Goal: Information Seeking & Learning: Learn about a topic

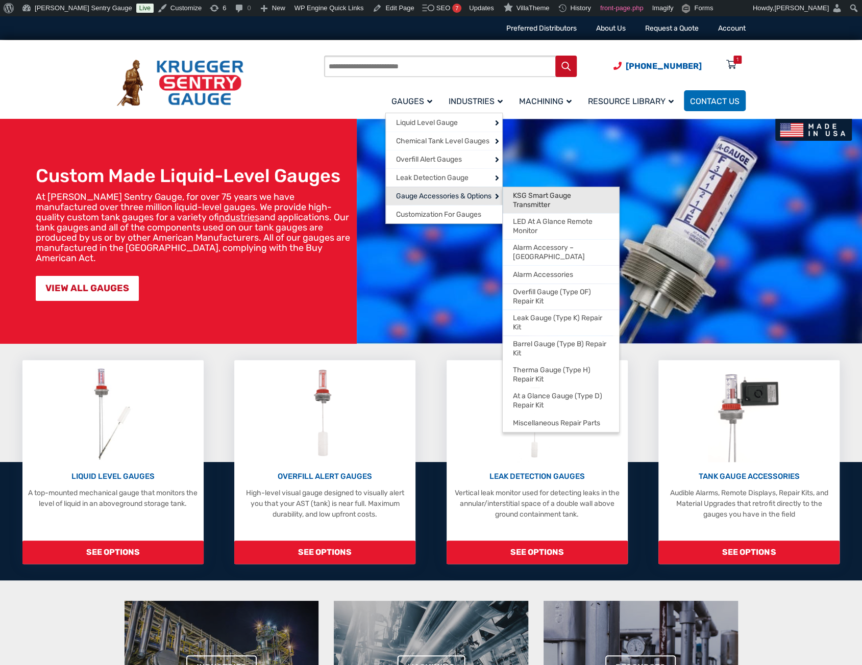
click at [517, 199] on span "KSG Smart Gauge Transmitter" at bounding box center [561, 200] width 96 height 18
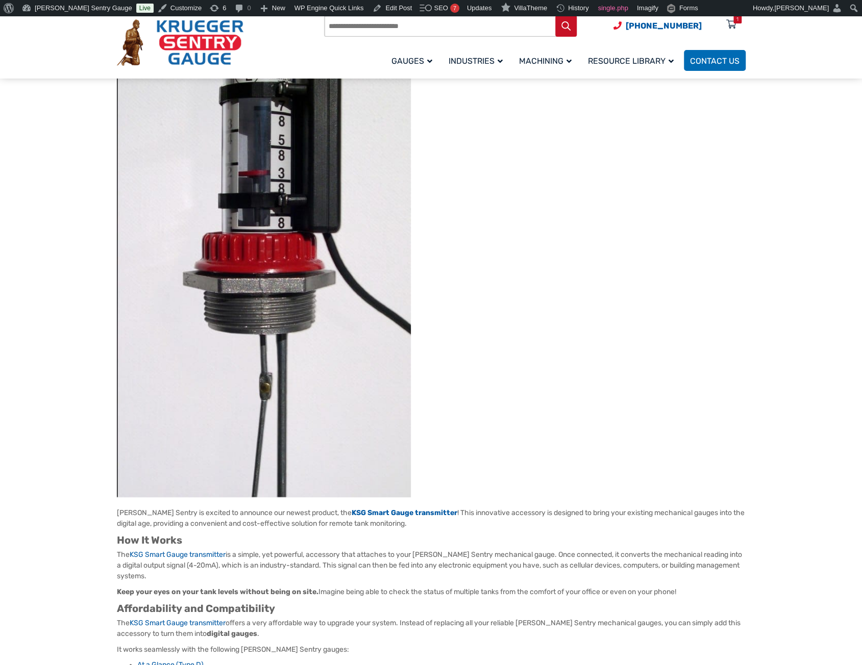
scroll to position [204, 0]
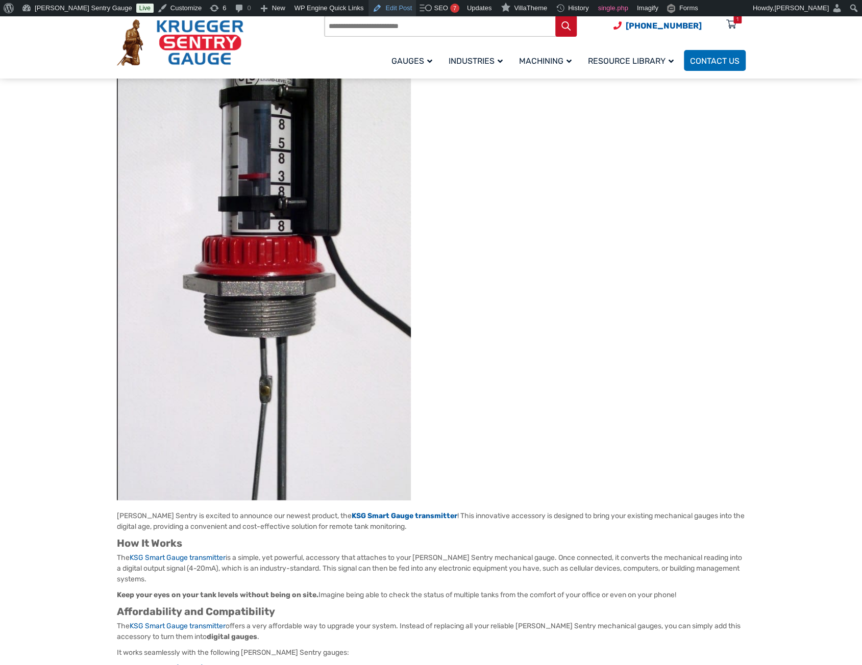
click at [368, 9] on link "Edit Post" at bounding box center [391, 8] width 47 height 16
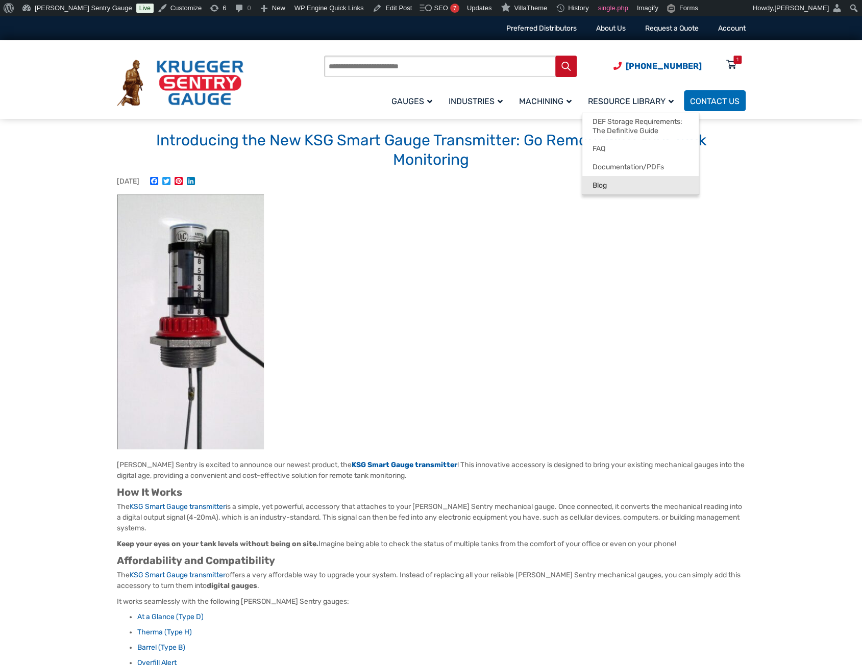
click at [610, 186] on link "Blog" at bounding box center [640, 185] width 116 height 18
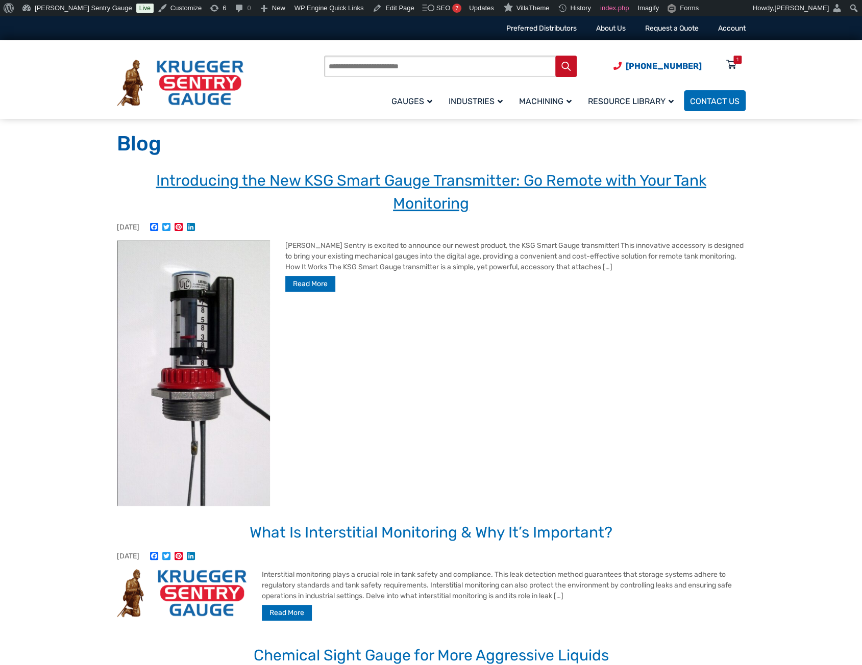
click at [409, 209] on link "Introducing the New KSG Smart Gauge Transmitter: Go Remote with Your Tank Monit…" at bounding box center [431, 191] width 550 height 41
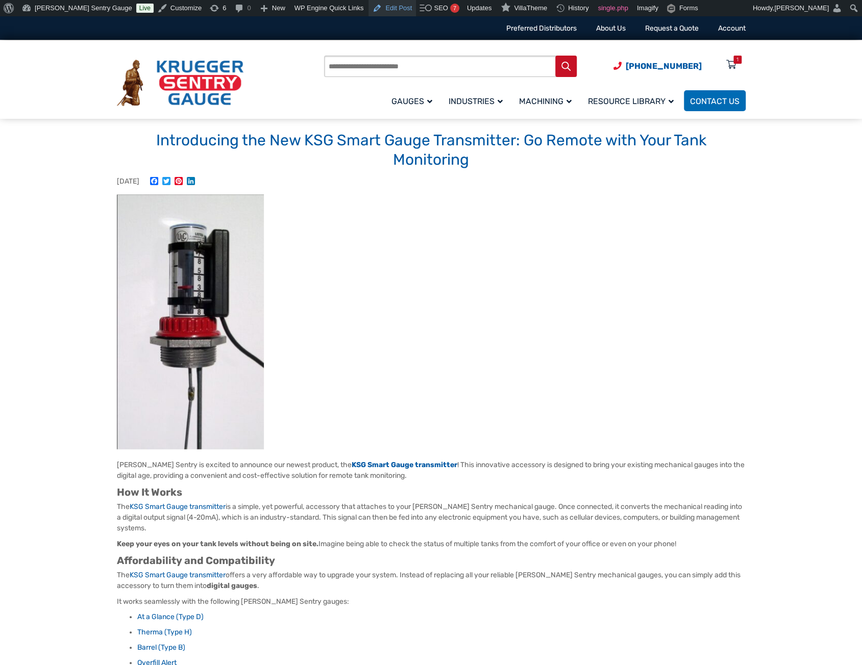
click at [368, 4] on link "Edit Post" at bounding box center [391, 8] width 47 height 16
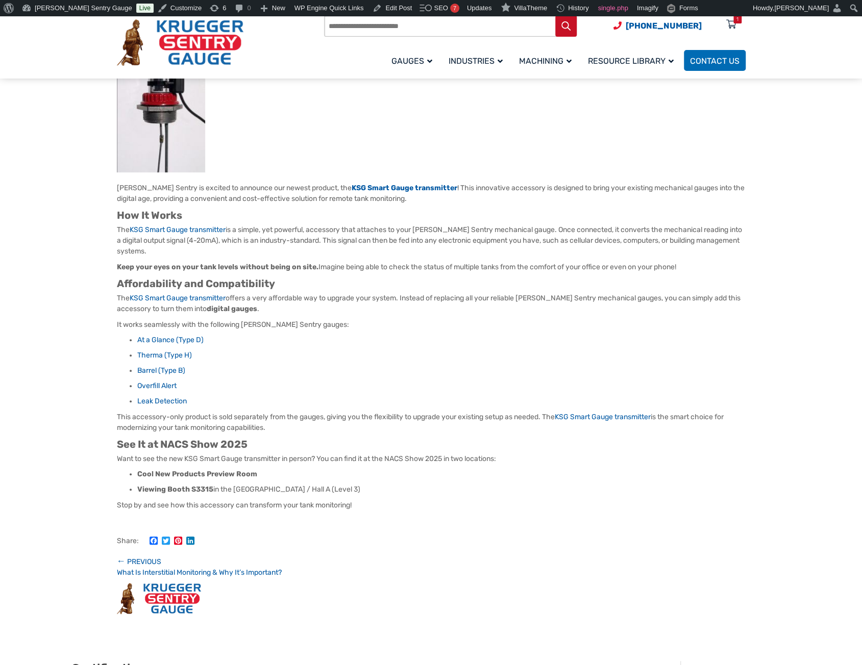
scroll to position [204, 0]
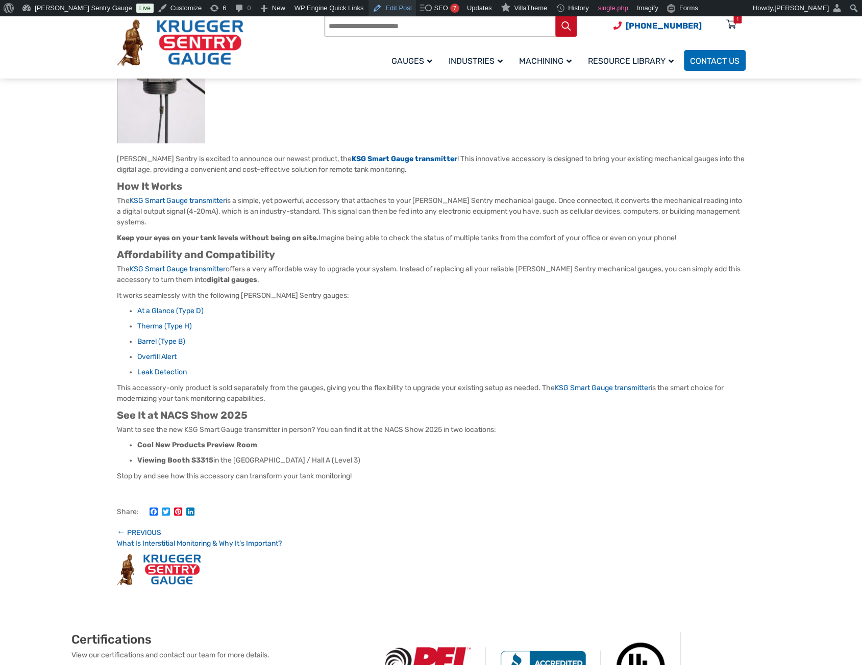
click at [368, 10] on link "Edit Post" at bounding box center [391, 8] width 47 height 16
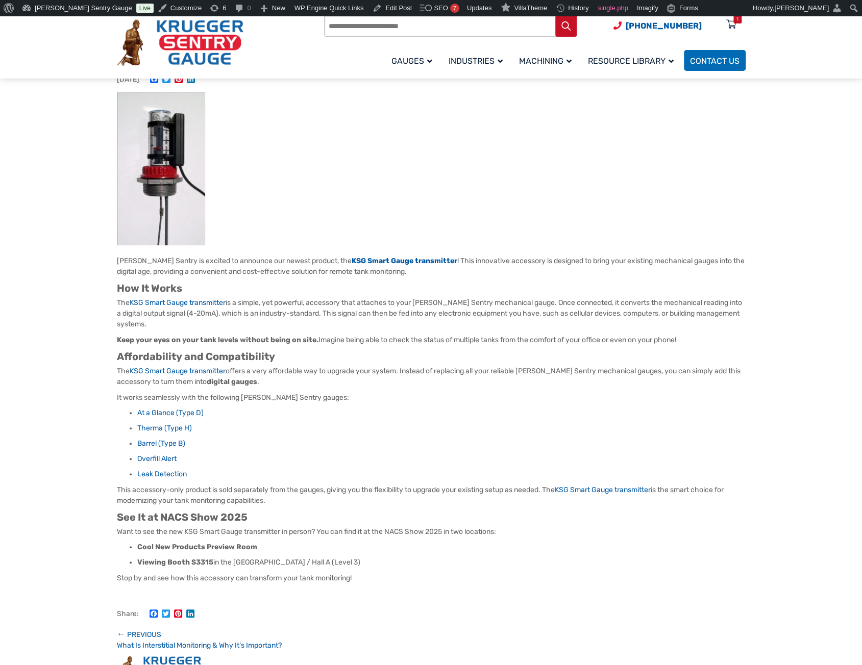
scroll to position [255, 0]
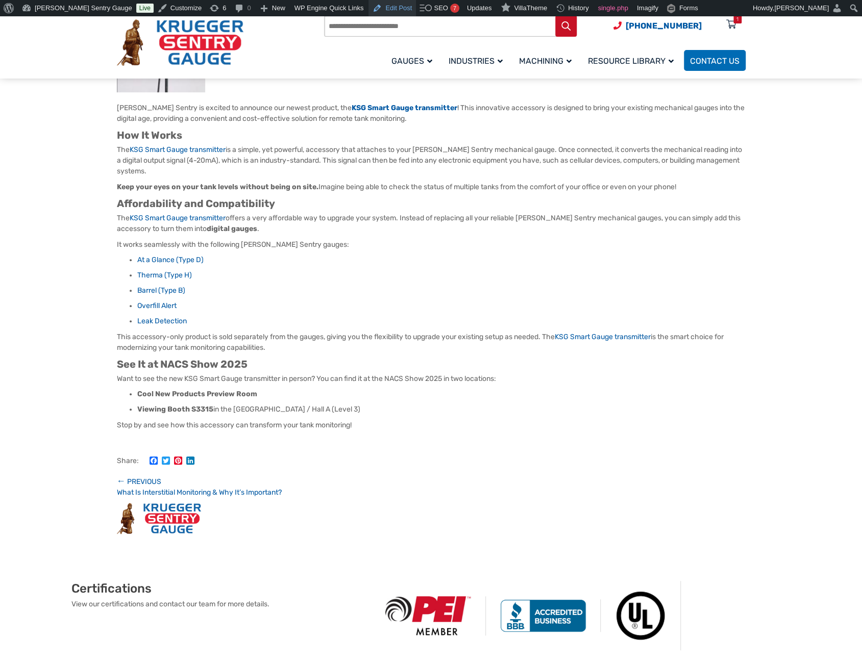
click at [368, 10] on link "Edit Post" at bounding box center [391, 8] width 47 height 16
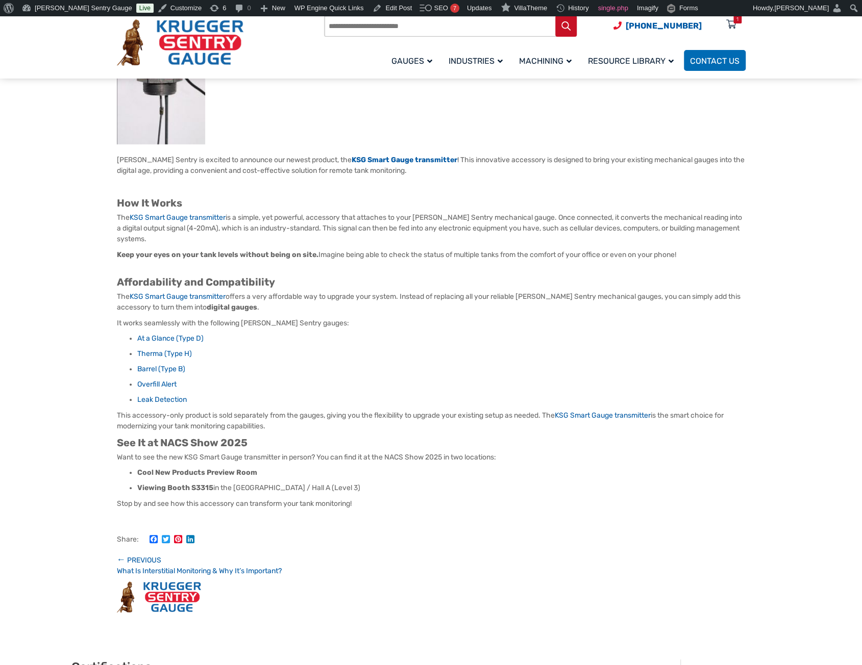
scroll to position [204, 0]
